Goal: Information Seeking & Learning: Learn about a topic

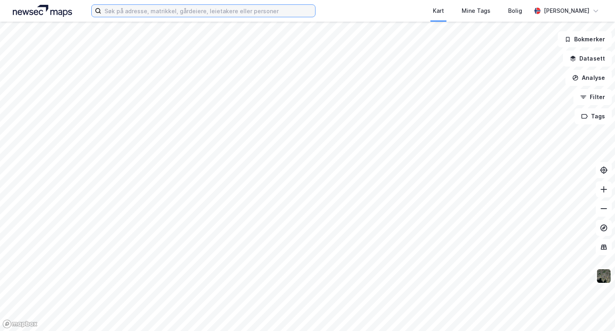
click at [201, 13] on input at bounding box center [208, 11] width 214 height 12
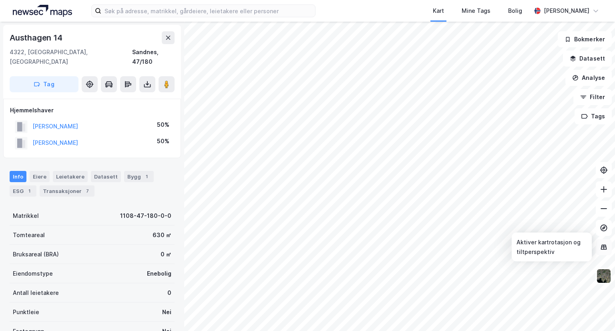
click at [603, 245] on icon at bounding box center [604, 247] width 8 height 8
click at [604, 280] on img at bounding box center [604, 275] width 15 height 15
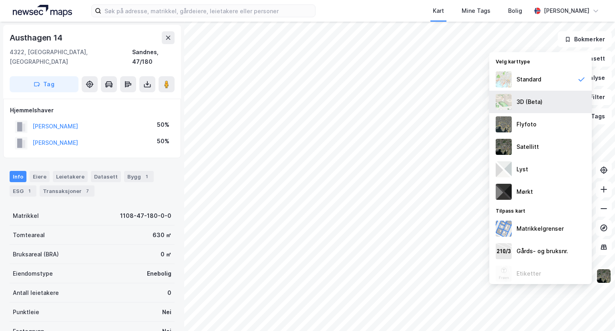
click at [551, 102] on div "3D (Beta)" at bounding box center [541, 102] width 103 height 22
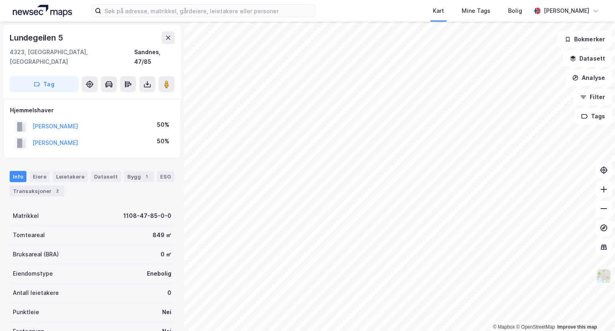
click at [601, 275] on img at bounding box center [604, 275] width 15 height 15
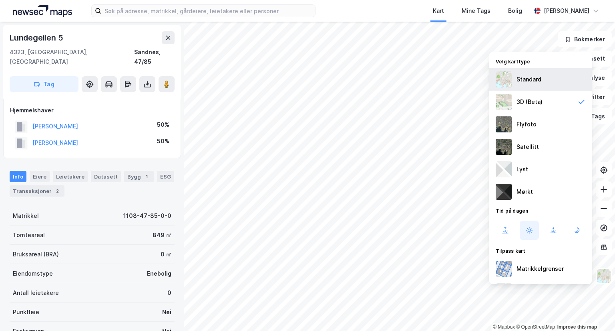
click at [516, 85] on div "Standard" at bounding box center [541, 79] width 103 height 22
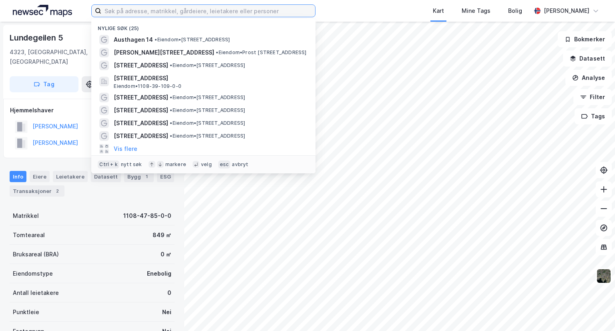
drag, startPoint x: 135, startPoint y: 13, endPoint x: 137, endPoint y: 17, distance: 4.8
click at [135, 13] on input at bounding box center [208, 11] width 214 height 12
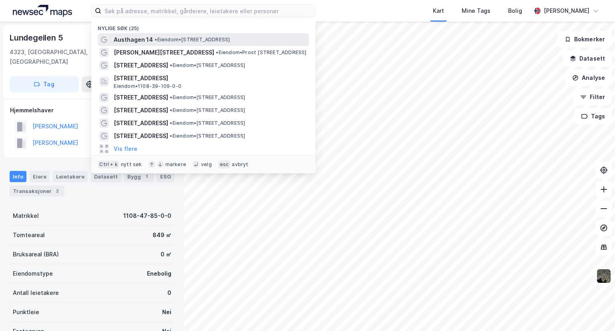
click at [138, 40] on span "Austhagen 14" at bounding box center [133, 40] width 39 height 10
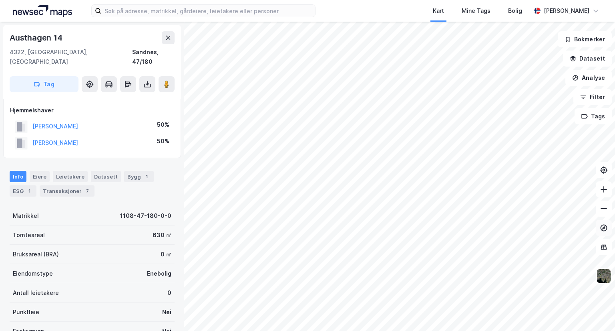
click at [607, 226] on icon at bounding box center [604, 227] width 7 height 7
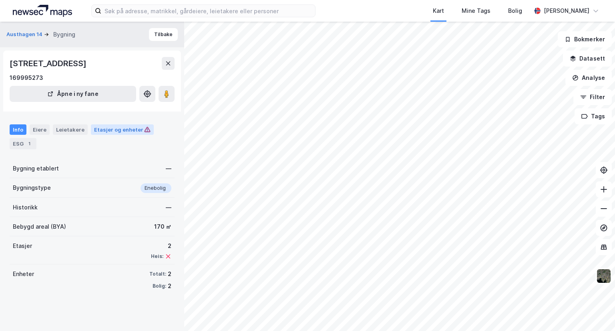
click at [125, 128] on div "Etasjer og enheter" at bounding box center [122, 129] width 56 height 7
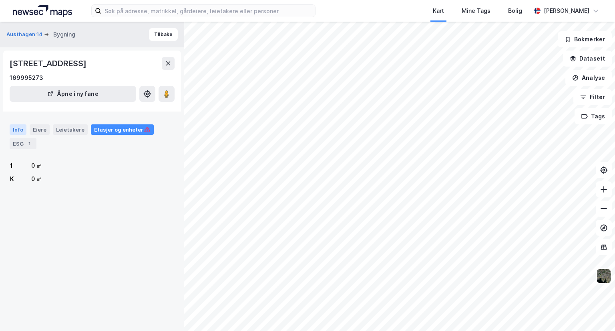
click at [10, 127] on div "Info" at bounding box center [18, 129] width 17 height 10
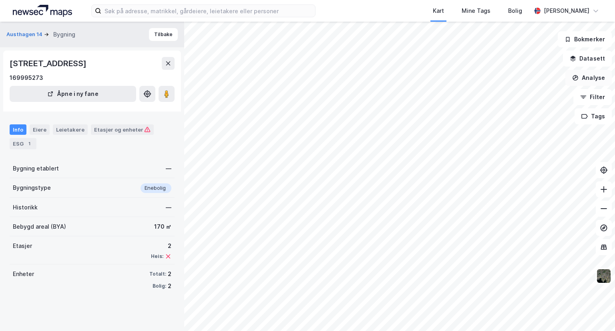
click at [598, 78] on button "Analyse" at bounding box center [589, 78] width 46 height 16
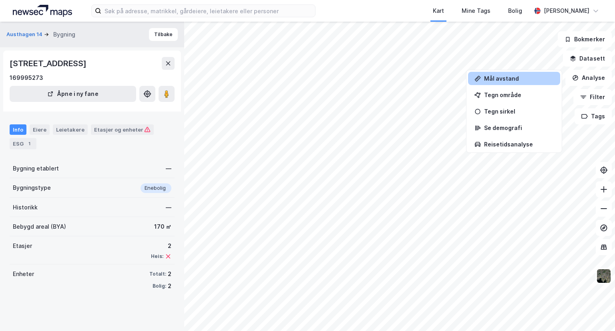
click at [503, 81] on div "Mål avstand" at bounding box center [519, 78] width 70 height 7
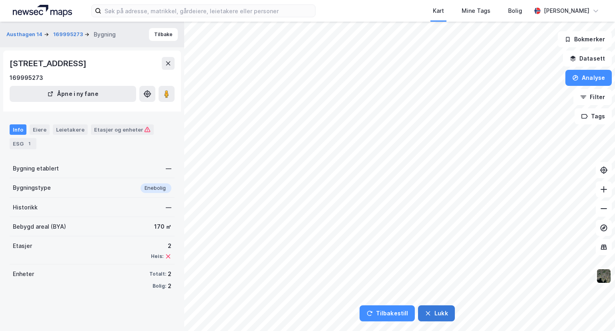
click at [430, 311] on button "Lukk" at bounding box center [436, 313] width 36 height 16
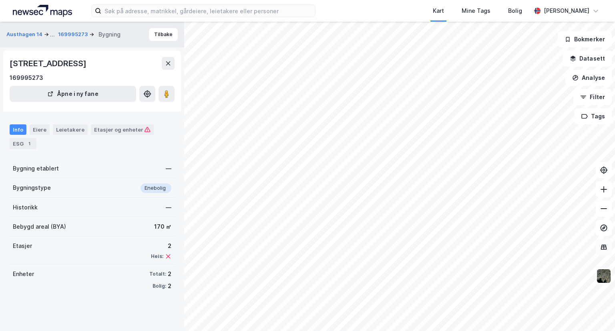
click at [600, 245] on button at bounding box center [604, 247] width 16 height 16
click at [600, 246] on button at bounding box center [604, 247] width 16 height 16
click at [582, 78] on button "Analyse" at bounding box center [589, 78] width 46 height 16
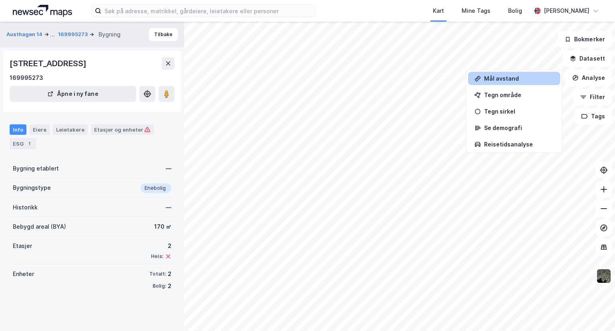
click at [515, 74] on div "Mål avstand" at bounding box center [514, 78] width 92 height 13
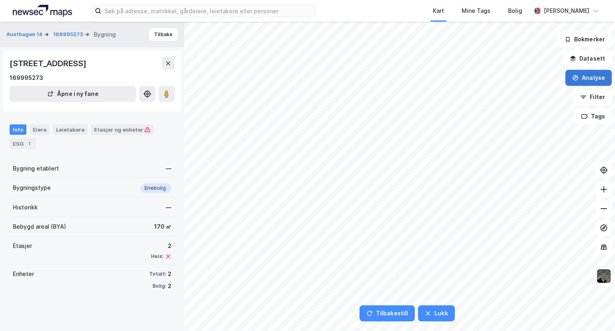
drag, startPoint x: 580, startPoint y: 74, endPoint x: 580, endPoint y: 83, distance: 9.6
click at [581, 74] on button "Analyse" at bounding box center [589, 78] width 46 height 16
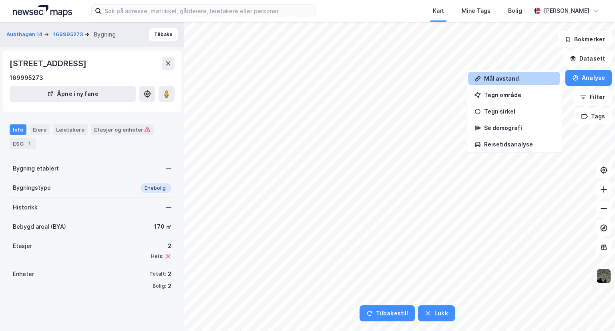
click at [525, 74] on div "Mål avstand" at bounding box center [514, 78] width 92 height 13
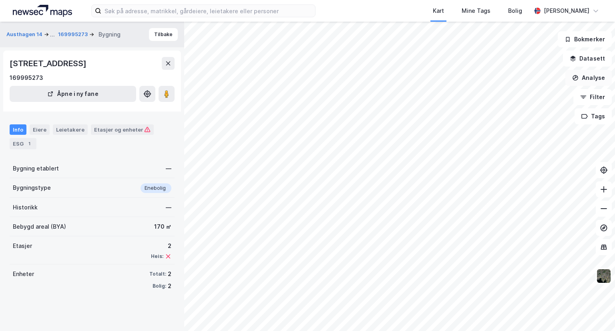
click at [586, 75] on button "Analyse" at bounding box center [589, 78] width 46 height 16
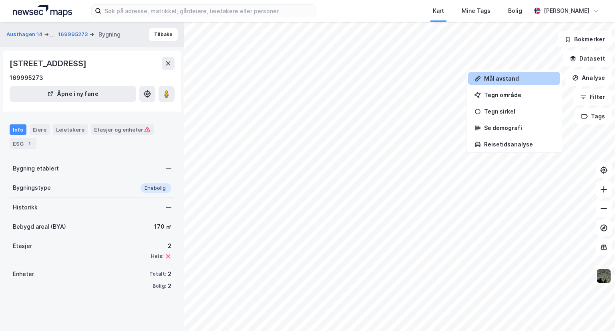
click at [499, 80] on div "Mål avstand" at bounding box center [519, 78] width 70 height 7
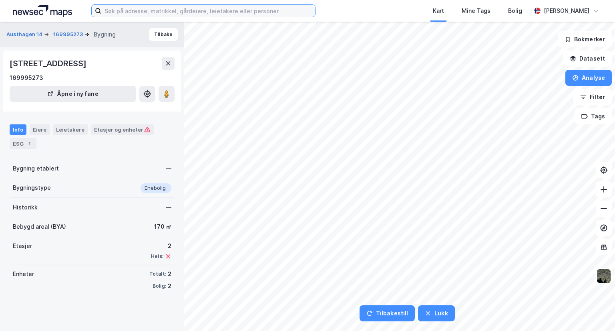
click at [226, 7] on input at bounding box center [208, 11] width 214 height 12
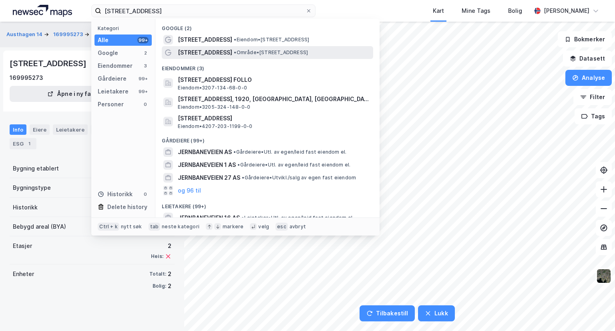
click at [234, 49] on span "•" at bounding box center [235, 52] width 2 height 6
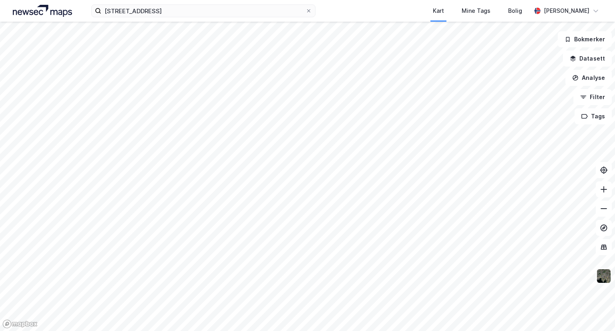
click at [603, 274] on img at bounding box center [604, 275] width 15 height 15
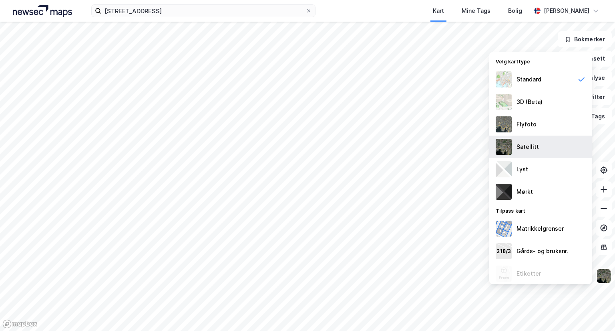
click at [535, 139] on div "Satellitt" at bounding box center [541, 146] width 103 height 22
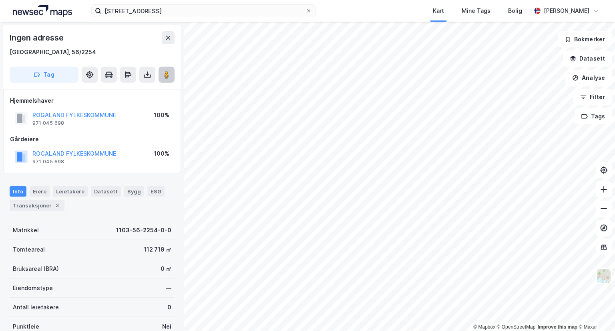
click at [163, 76] on icon at bounding box center [167, 75] width 8 height 8
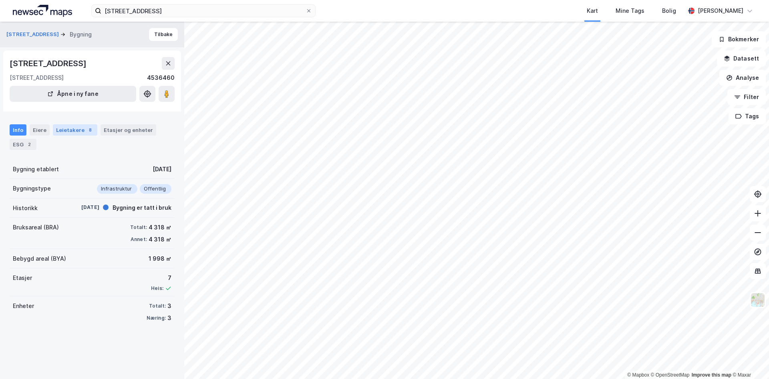
click at [70, 124] on div "Leietakere 8" at bounding box center [75, 129] width 44 height 11
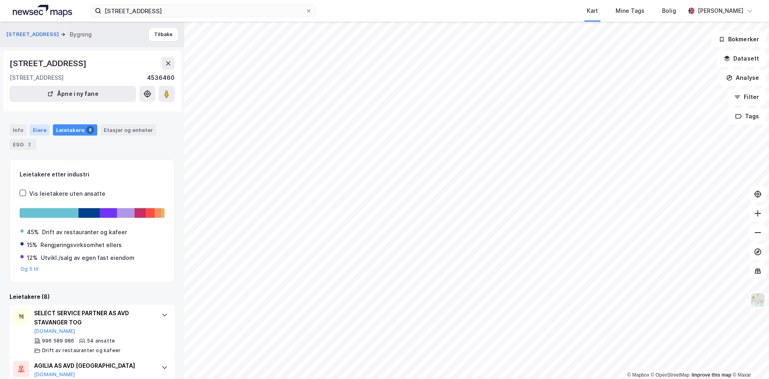
click at [30, 132] on div "Eiere" at bounding box center [40, 129] width 20 height 11
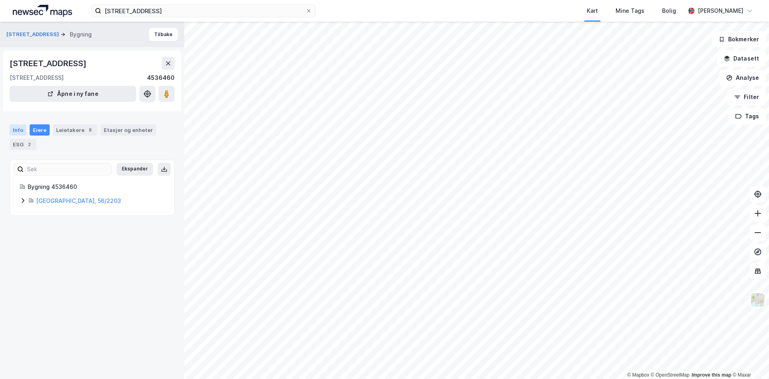
click at [12, 128] on div "Info" at bounding box center [18, 129] width 17 height 11
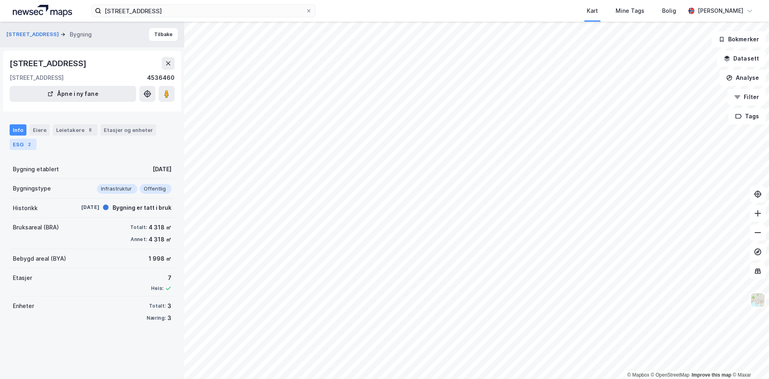
click at [16, 146] on div "ESG 2" at bounding box center [23, 144] width 27 height 11
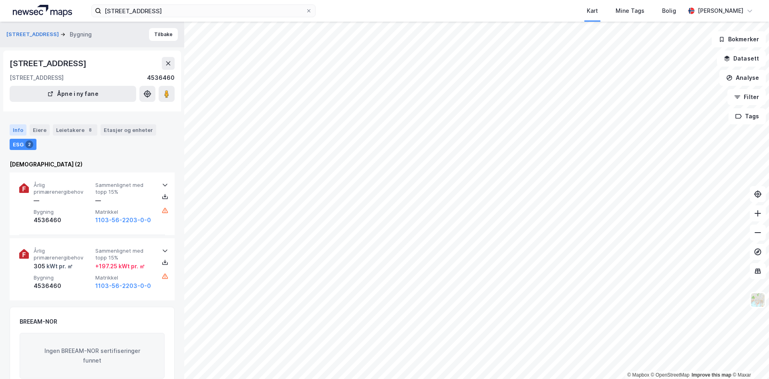
click at [21, 129] on div "Info" at bounding box center [18, 129] width 17 height 11
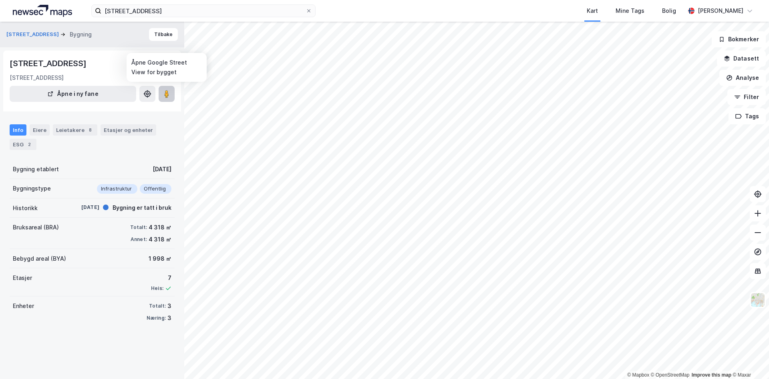
click at [161, 97] on button at bounding box center [167, 94] width 16 height 16
click at [615, 307] on img at bounding box center [757, 299] width 15 height 15
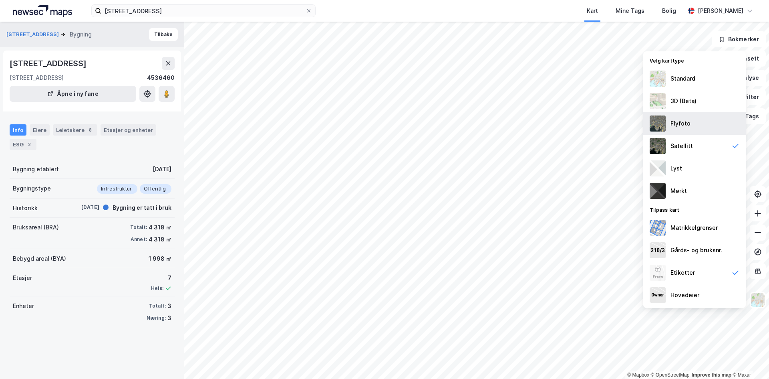
click at [615, 120] on div "Flyfoto" at bounding box center [694, 123] width 103 height 22
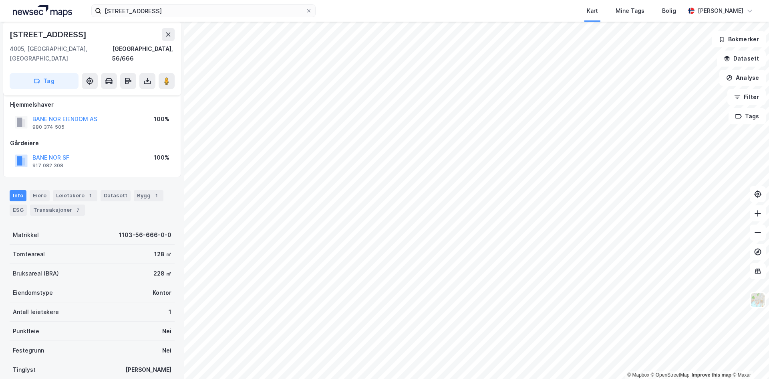
scroll to position [6, 0]
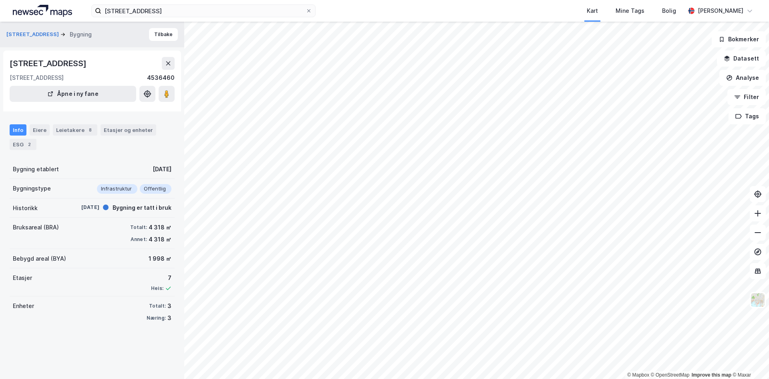
click at [20, 128] on div "Info" at bounding box center [18, 129] width 17 height 11
click at [41, 129] on div "Eiere" at bounding box center [40, 129] width 20 height 11
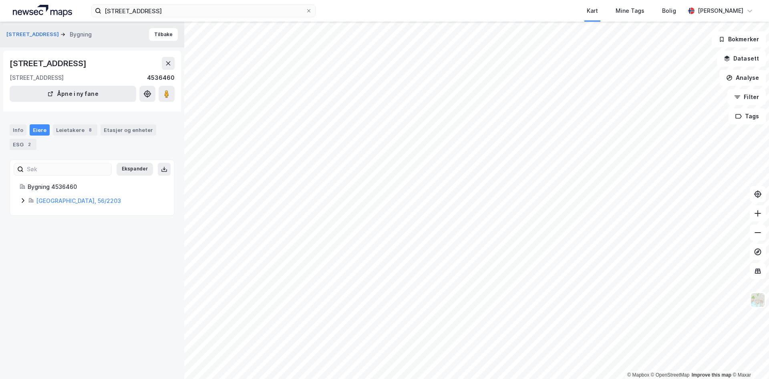
click at [25, 197] on icon at bounding box center [23, 200] width 6 height 6
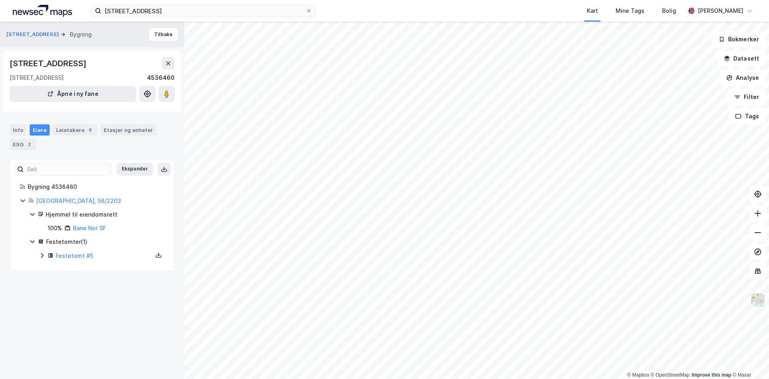
click at [23, 200] on icon at bounding box center [23, 200] width 6 height 6
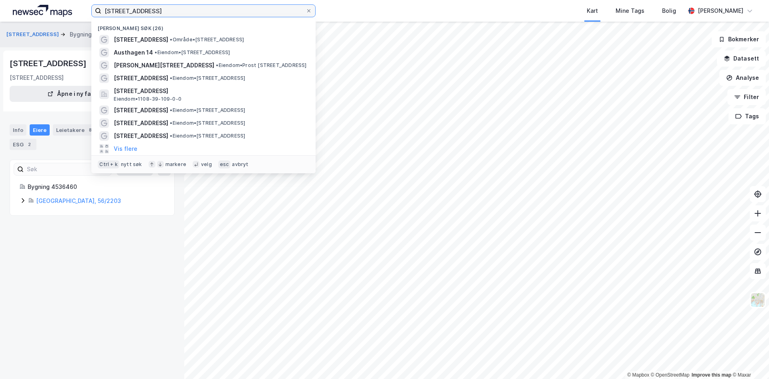
drag, startPoint x: 161, startPoint y: 11, endPoint x: 94, endPoint y: 8, distance: 67.8
click at [94, 8] on label "[STREET_ADDRESS]" at bounding box center [203, 10] width 224 height 13
click at [131, 51] on span "Austhagen 14" at bounding box center [133, 53] width 39 height 10
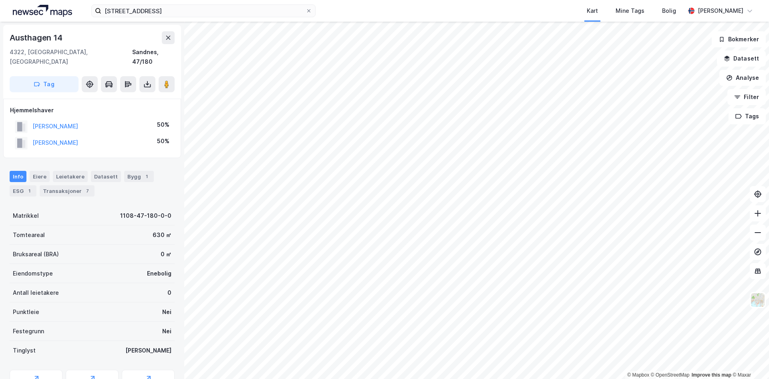
scroll to position [6, 0]
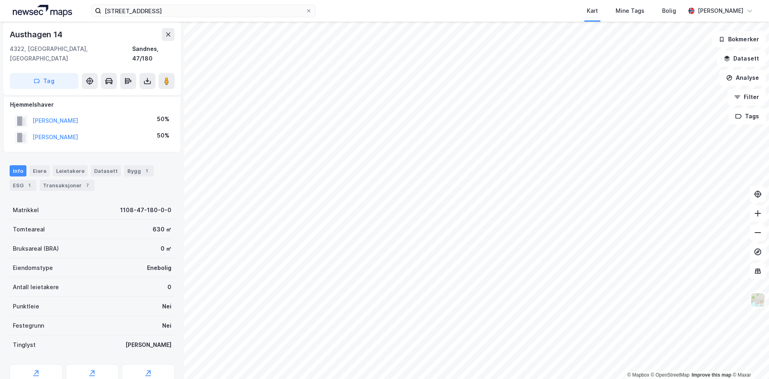
scroll to position [6, 0]
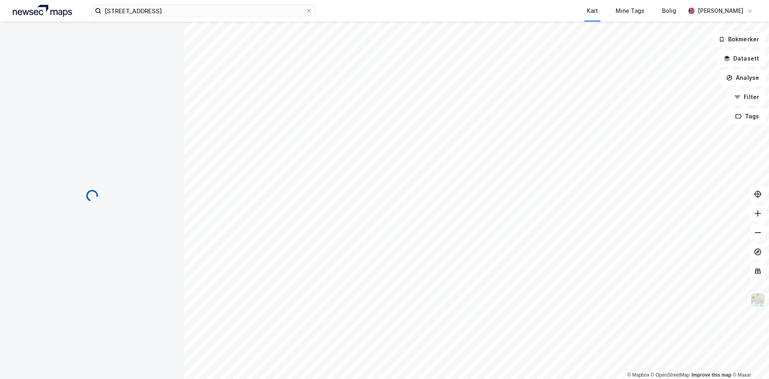
scroll to position [6, 0]
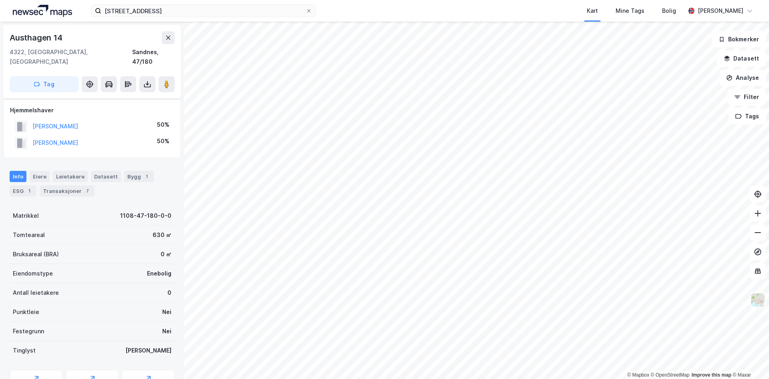
scroll to position [6, 0]
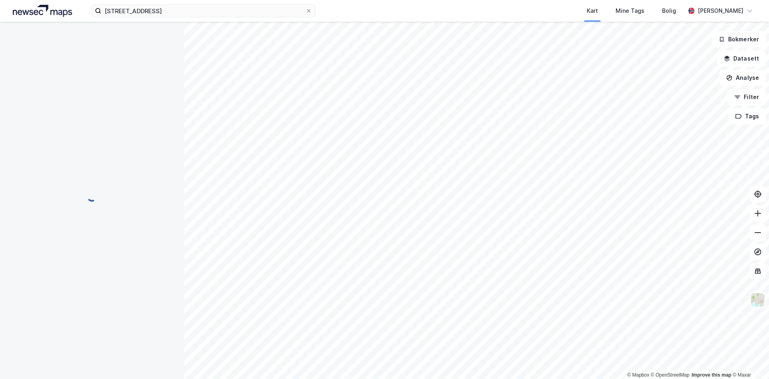
scroll to position [6, 0]
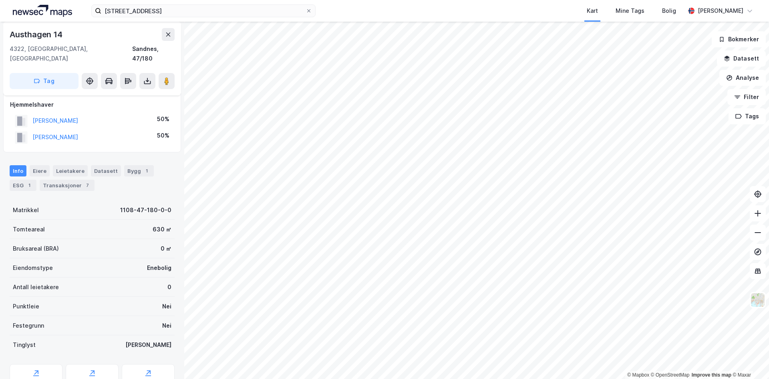
scroll to position [6, 0]
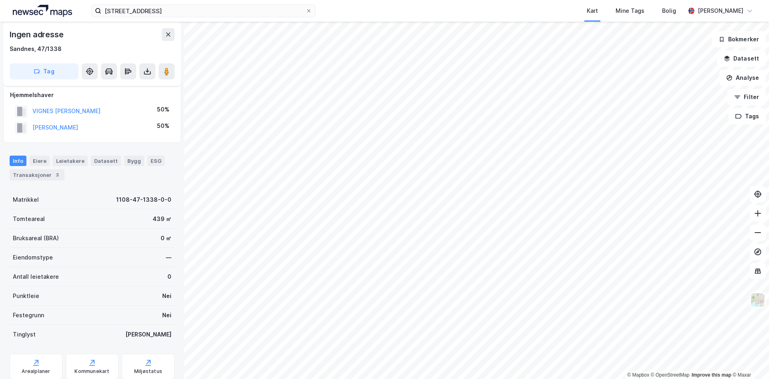
scroll to position [6, 0]
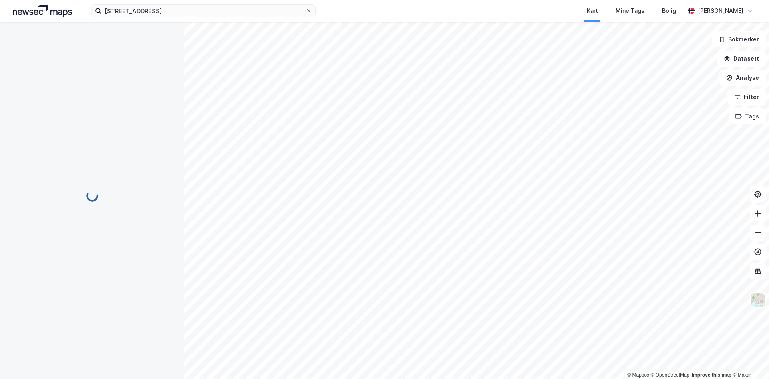
scroll to position [6, 0]
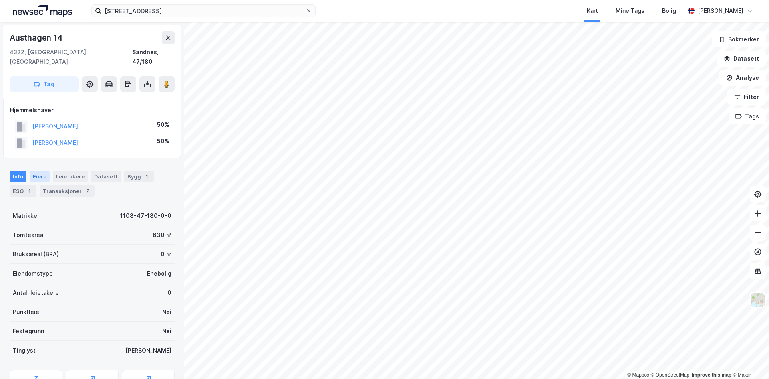
click at [40, 171] on div "Eiere" at bounding box center [40, 176] width 20 height 11
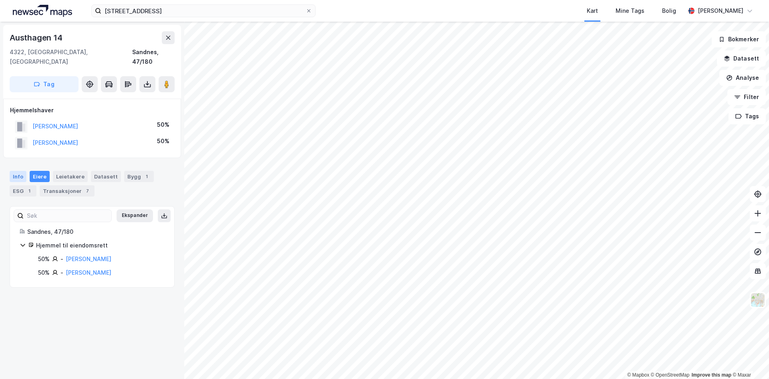
click at [17, 171] on div "Info" at bounding box center [18, 176] width 17 height 11
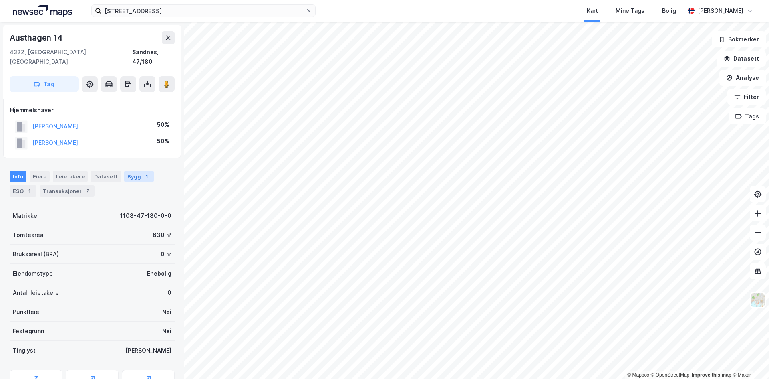
click at [126, 171] on div "Bygg 1" at bounding box center [139, 176] width 30 height 11
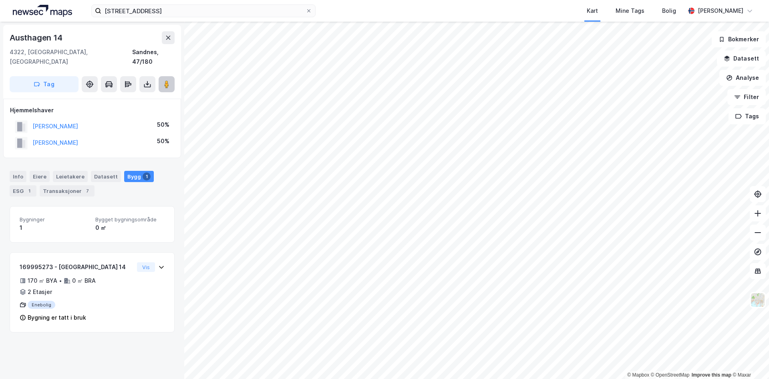
click at [168, 80] on image at bounding box center [166, 84] width 5 height 8
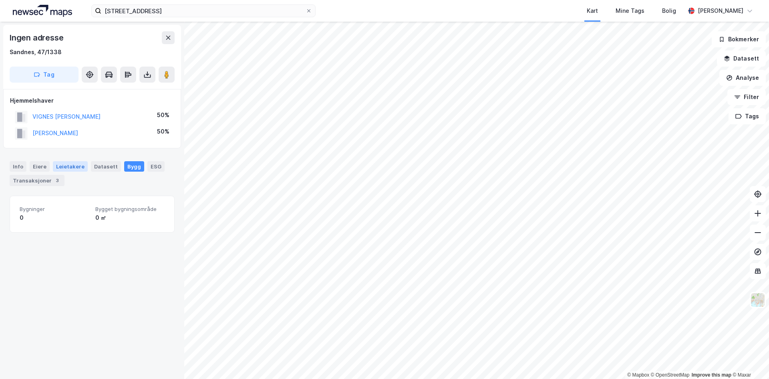
click at [75, 169] on div "Leietakere" at bounding box center [70, 166] width 35 height 10
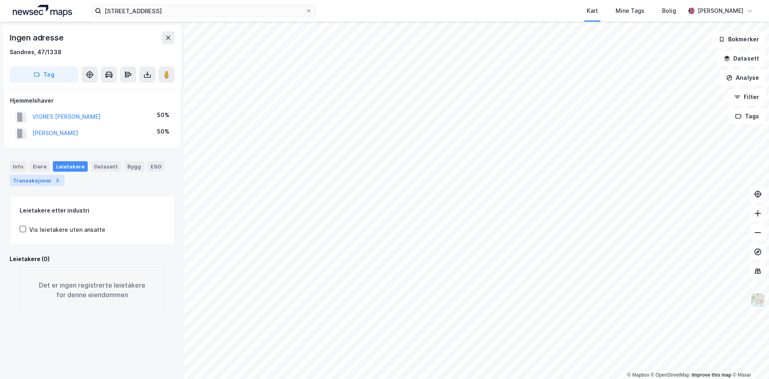
click at [31, 183] on div "Transaksjoner 3" at bounding box center [37, 180] width 55 height 11
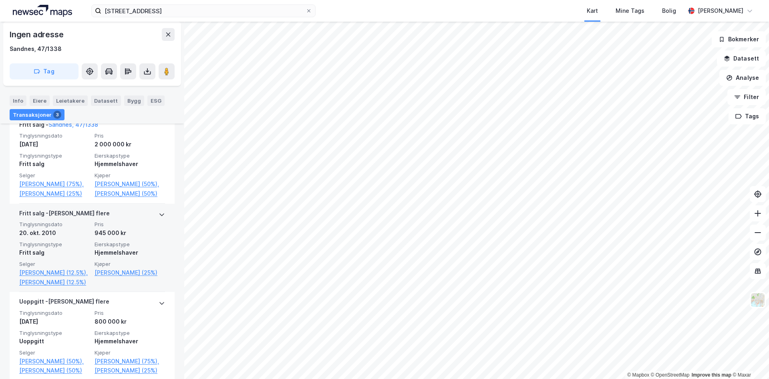
scroll to position [181, 0]
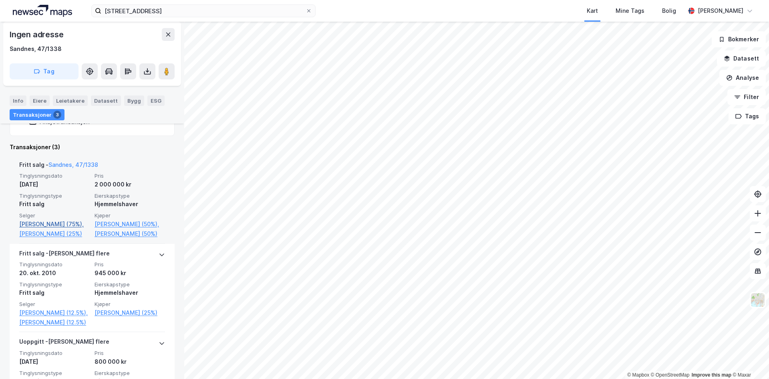
click at [52, 224] on link "[PERSON_NAME] (75%)," at bounding box center [54, 224] width 71 height 10
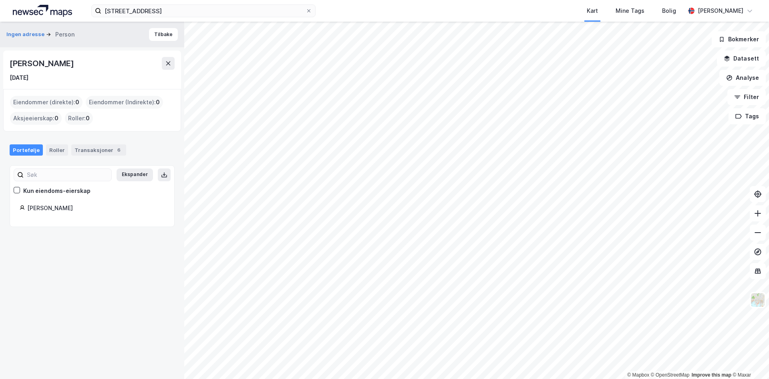
click at [47, 250] on div "Ingen adresse Person [PERSON_NAME] [DATE] Eiendommer (direkte) : 0 Eiendommer (…" at bounding box center [92, 200] width 184 height 357
click at [174, 56] on div "[PERSON_NAME] [DATE]" at bounding box center [92, 69] width 178 height 38
click at [169, 65] on icon at bounding box center [168, 63] width 6 height 6
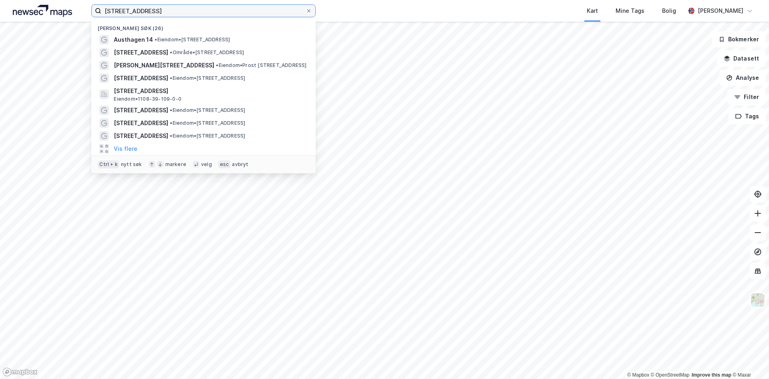
drag, startPoint x: 165, startPoint y: 16, endPoint x: 76, endPoint y: 17, distance: 89.4
click at [76, 17] on div "jarnbaneveien 7 Nylige søk (26) [GEOGRAPHIC_DATA] 14 • Eiendom • [STREET_ADDRES…" at bounding box center [384, 11] width 769 height 22
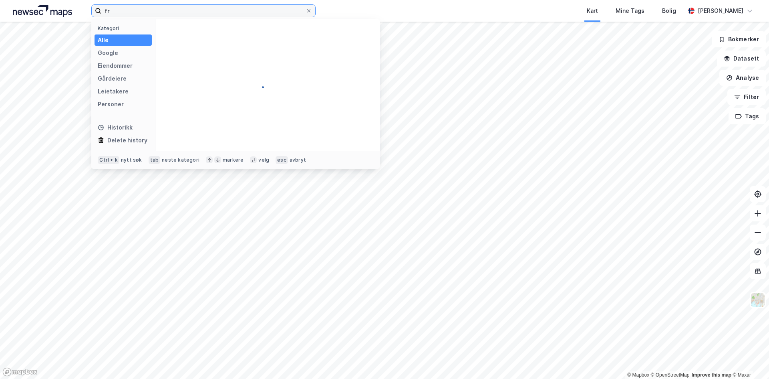
type input "f"
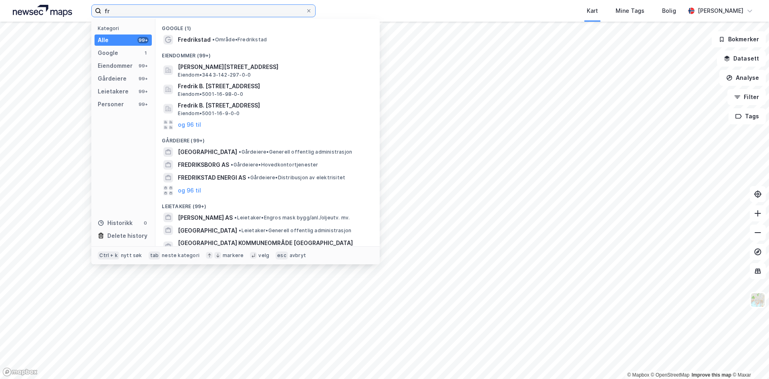
type input "f"
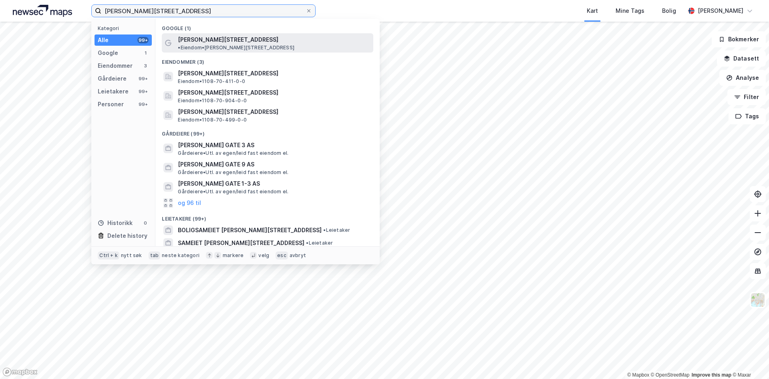
type input "[PERSON_NAME][STREET_ADDRESS]"
click at [178, 37] on span "[PERSON_NAME][STREET_ADDRESS]" at bounding box center [228, 40] width 101 height 10
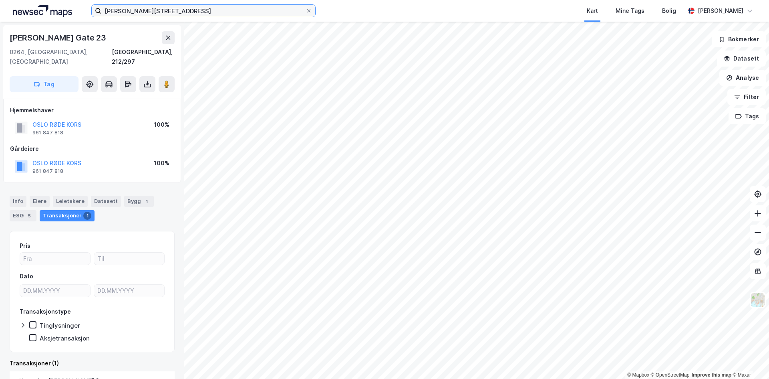
click at [245, 8] on input "[PERSON_NAME][STREET_ADDRESS]" at bounding box center [203, 11] width 204 height 12
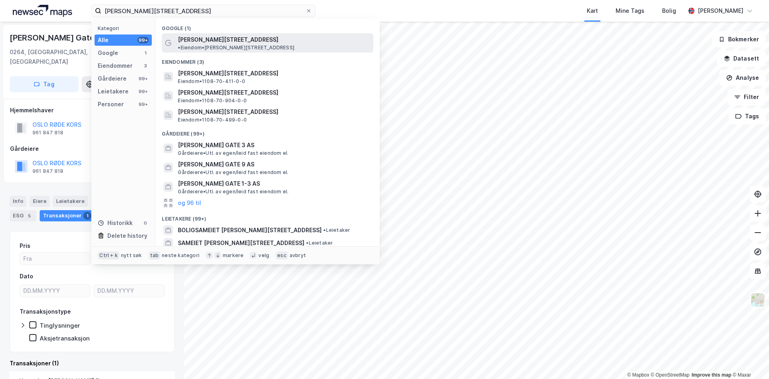
click at [255, 44] on span "• Eiendom • [PERSON_NAME][STREET_ADDRESS]" at bounding box center [236, 47] width 117 height 6
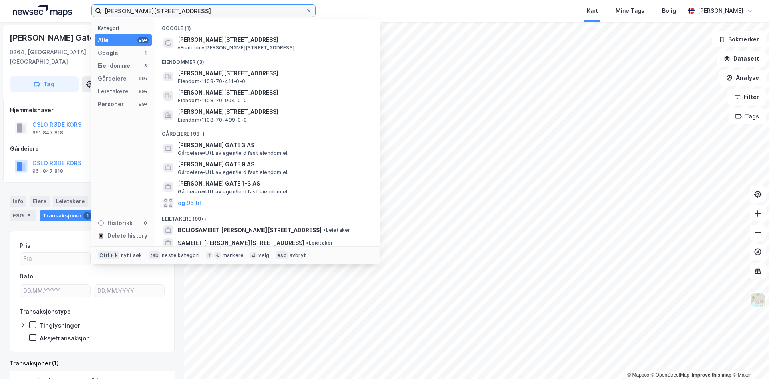
click at [218, 8] on input "[PERSON_NAME][STREET_ADDRESS]" at bounding box center [203, 11] width 204 height 12
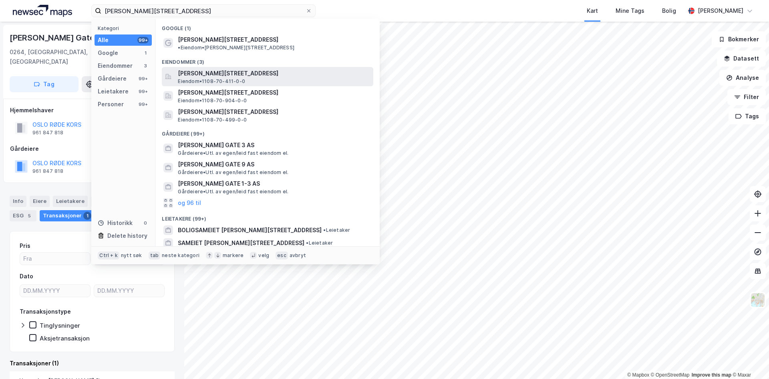
click at [261, 74] on div "[PERSON_NAME][STREET_ADDRESS] Eiendom • 1108-70-411-0-0" at bounding box center [275, 77] width 194 height 16
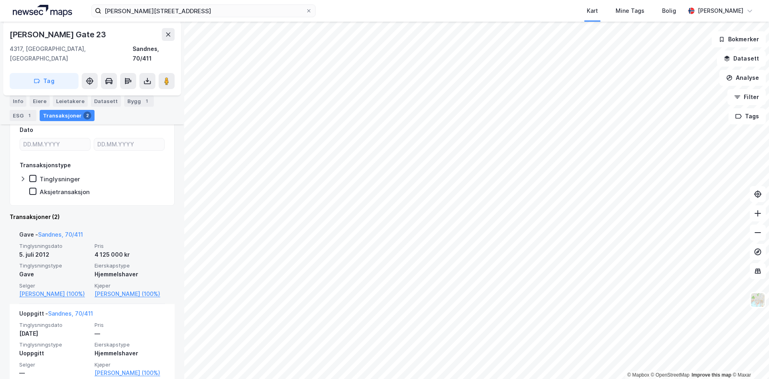
scroll to position [128, 0]
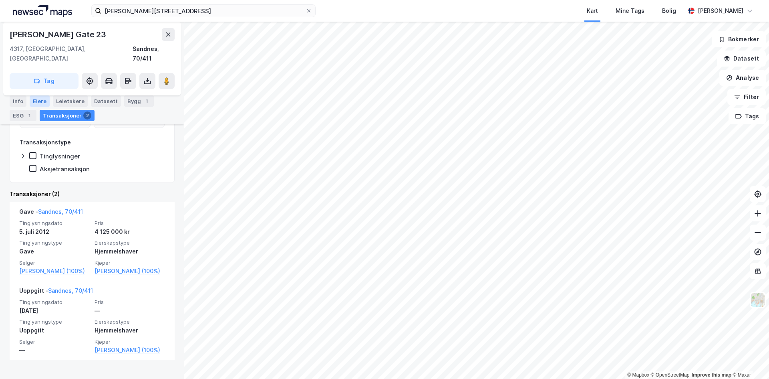
click at [41, 103] on div "Eiere" at bounding box center [40, 100] width 20 height 11
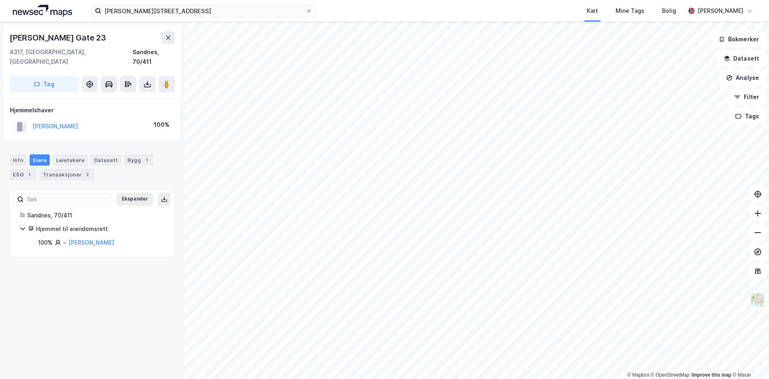
click at [86, 273] on div "[PERSON_NAME] Gate 23 4317, [GEOGRAPHIC_DATA], [GEOGRAPHIC_DATA] Sandnes, 70/41…" at bounding box center [92, 200] width 184 height 357
click at [24, 154] on div "Info" at bounding box center [18, 159] width 17 height 11
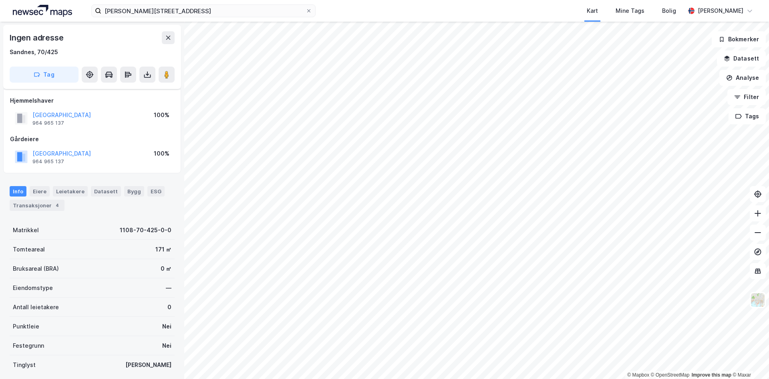
scroll to position [57, 0]
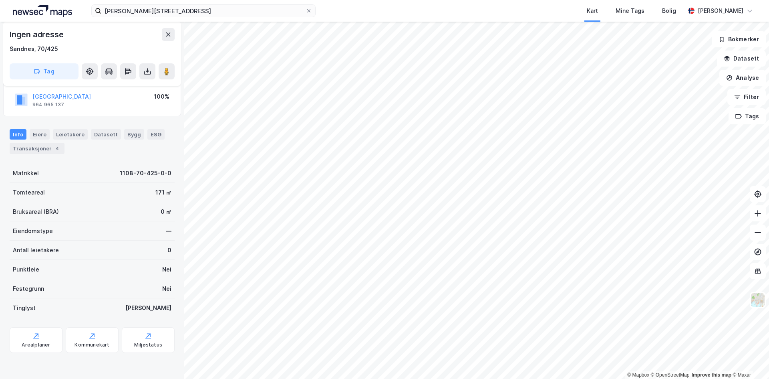
drag, startPoint x: 167, startPoint y: 65, endPoint x: 179, endPoint y: 66, distance: 11.6
click at [168, 65] on button at bounding box center [167, 71] width 16 height 16
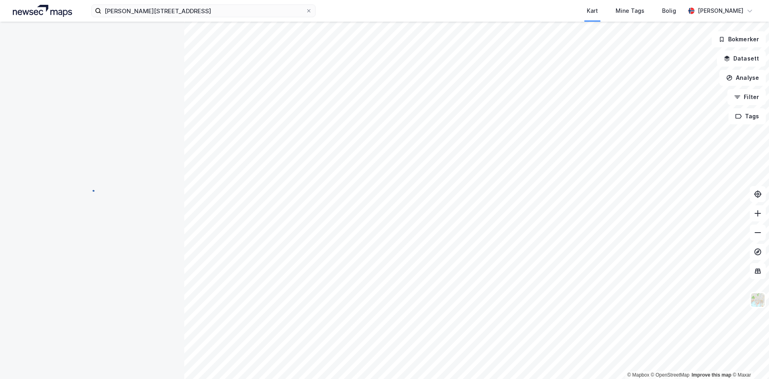
scroll to position [57, 0]
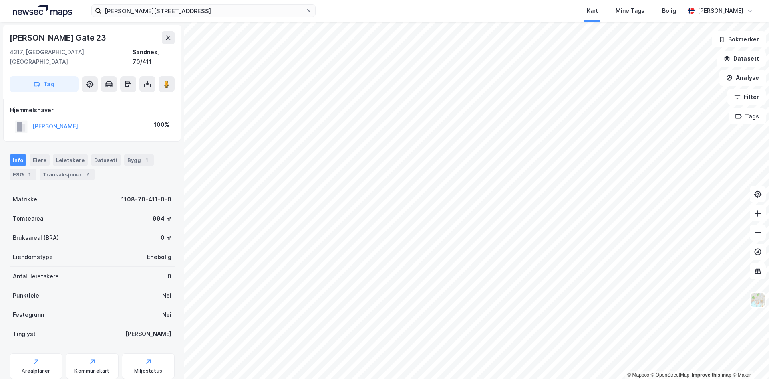
scroll to position [1, 0]
click at [56, 168] on div "Transaksjoner 2" at bounding box center [67, 173] width 55 height 11
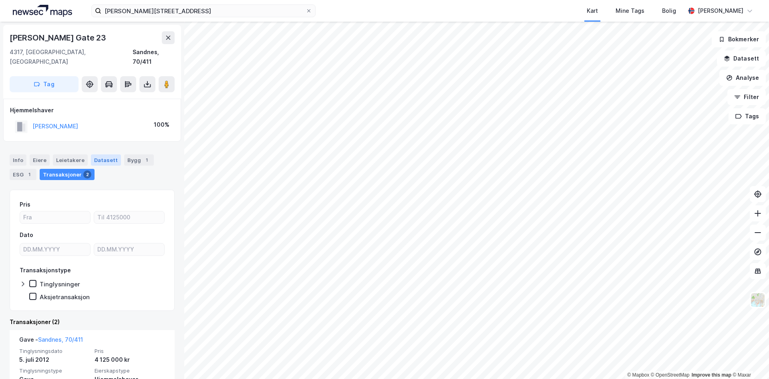
click at [106, 154] on div "Datasett" at bounding box center [106, 159] width 30 height 11
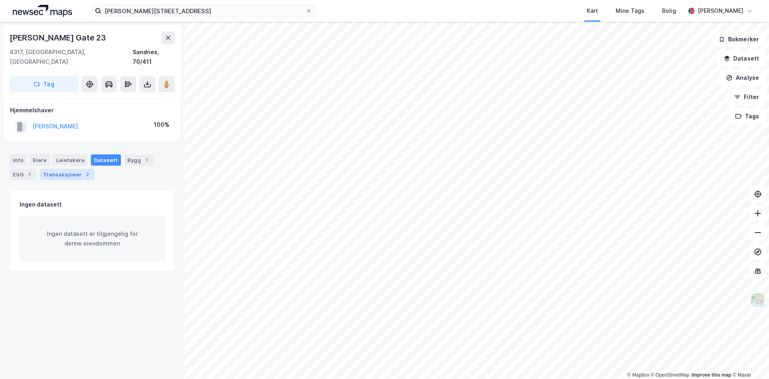
click at [60, 169] on div "Transaksjoner 2" at bounding box center [67, 174] width 55 height 11
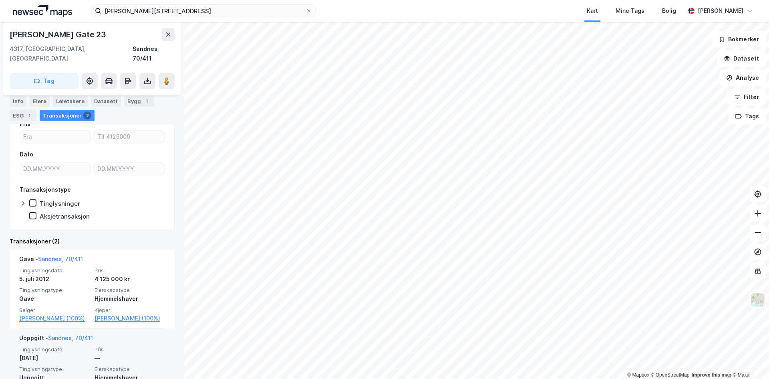
scroll to position [128, 0]
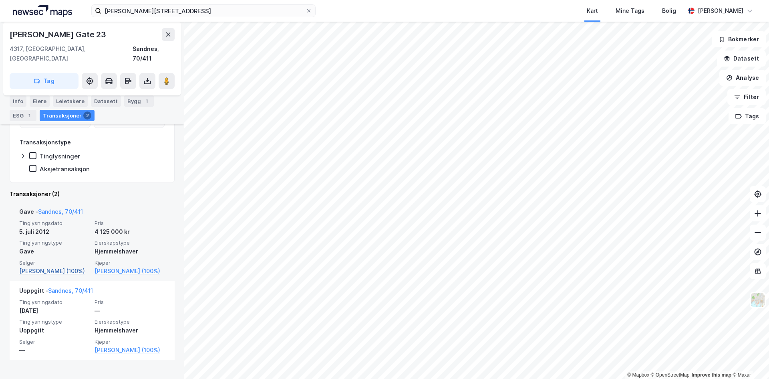
click at [70, 266] on link "[PERSON_NAME] (100%)" at bounding box center [54, 271] width 71 height 10
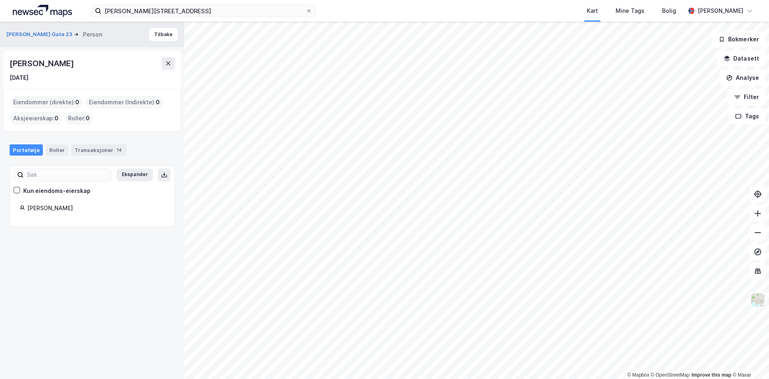
click at [71, 206] on div "[PERSON_NAME]" at bounding box center [95, 208] width 137 height 10
drag, startPoint x: 97, startPoint y: 209, endPoint x: 22, endPoint y: 210, distance: 74.9
click at [22, 210] on div "[PERSON_NAME]" at bounding box center [92, 208] width 145 height 10
click at [52, 149] on div "Roller" at bounding box center [57, 149] width 22 height 11
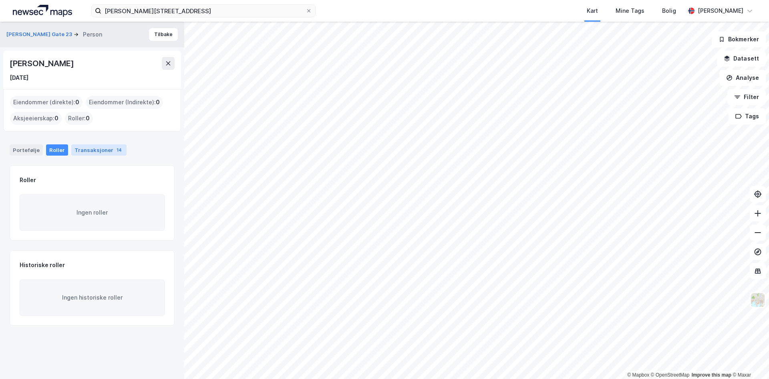
click at [104, 152] on div "Transaksjoner 14" at bounding box center [98, 149] width 55 height 11
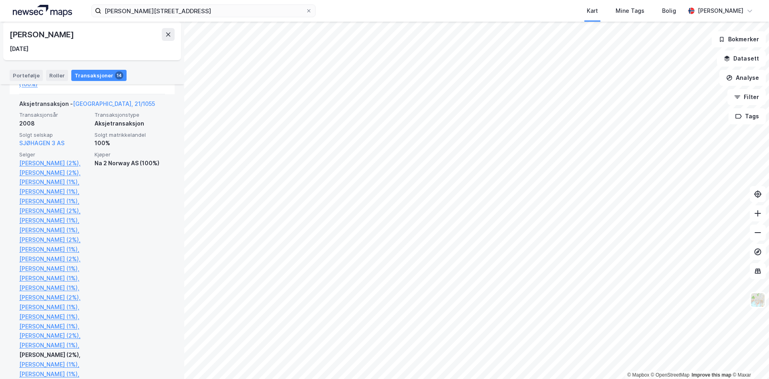
scroll to position [681, 0]
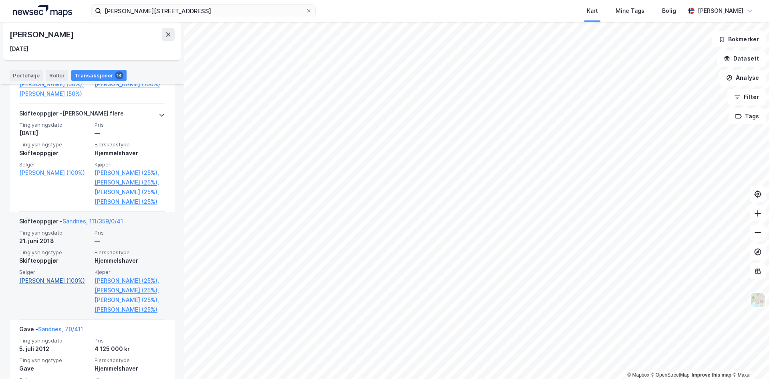
scroll to position [240, 0]
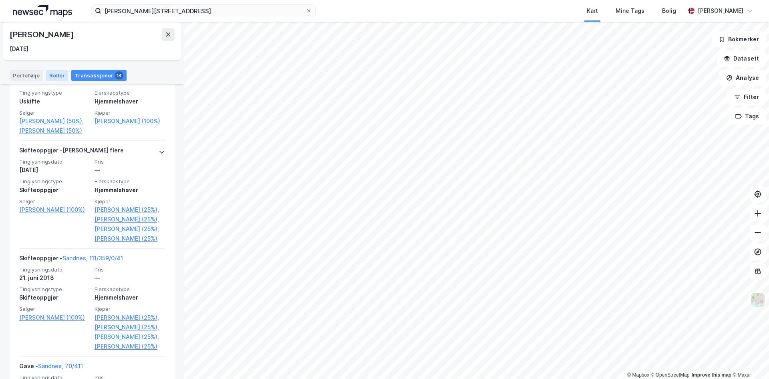
click at [52, 76] on div "Roller" at bounding box center [57, 75] width 22 height 11
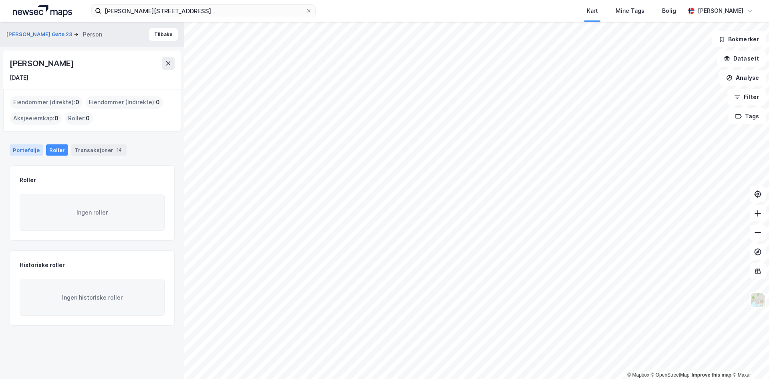
click at [28, 149] on div "Portefølje" at bounding box center [26, 149] width 33 height 11
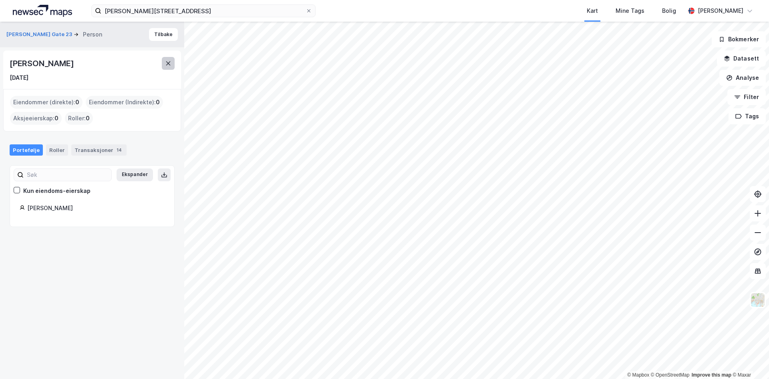
click at [169, 66] on icon at bounding box center [168, 63] width 6 height 6
